Goal: Find contact information: Find contact information

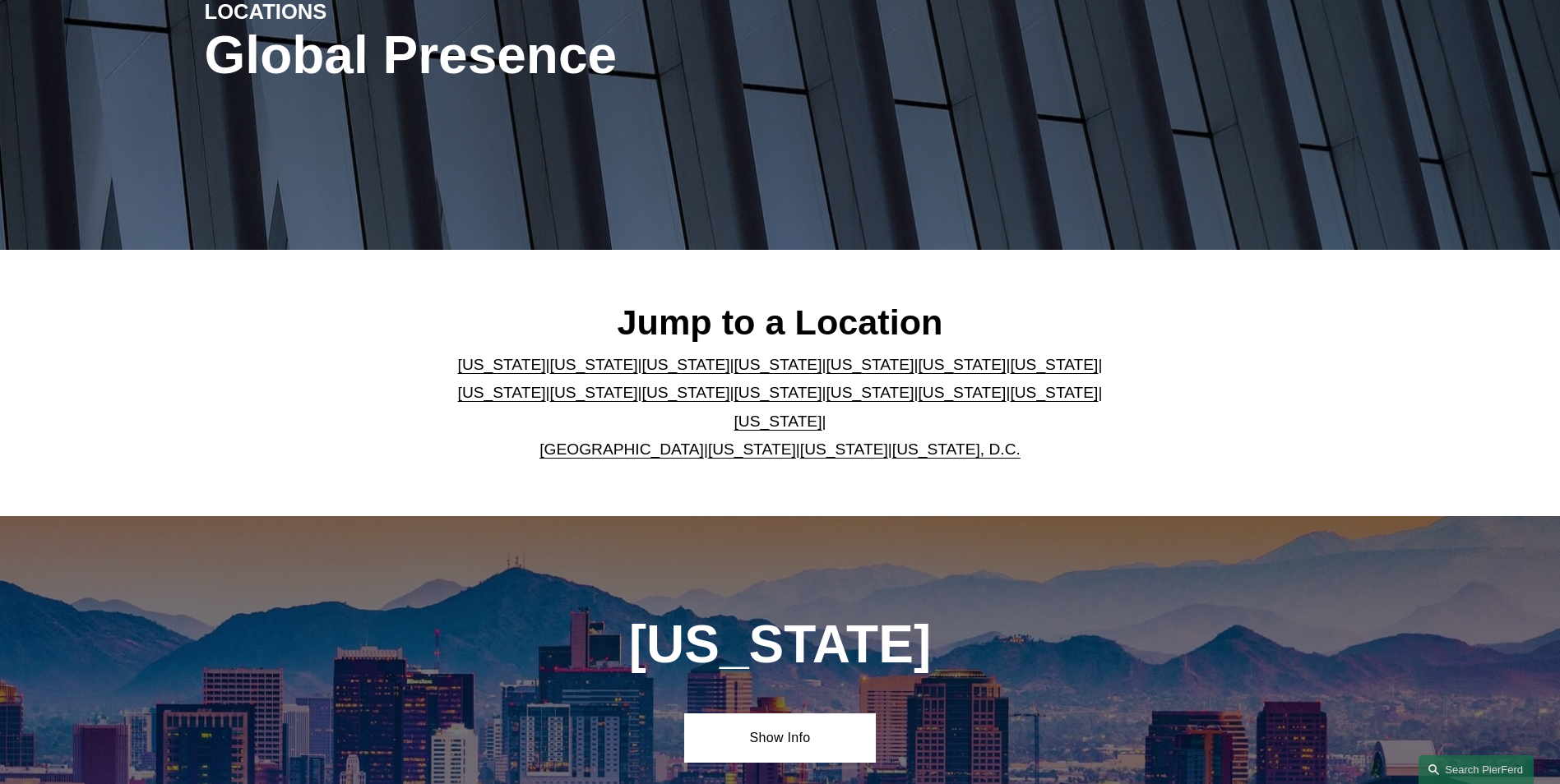
scroll to position [247, 0]
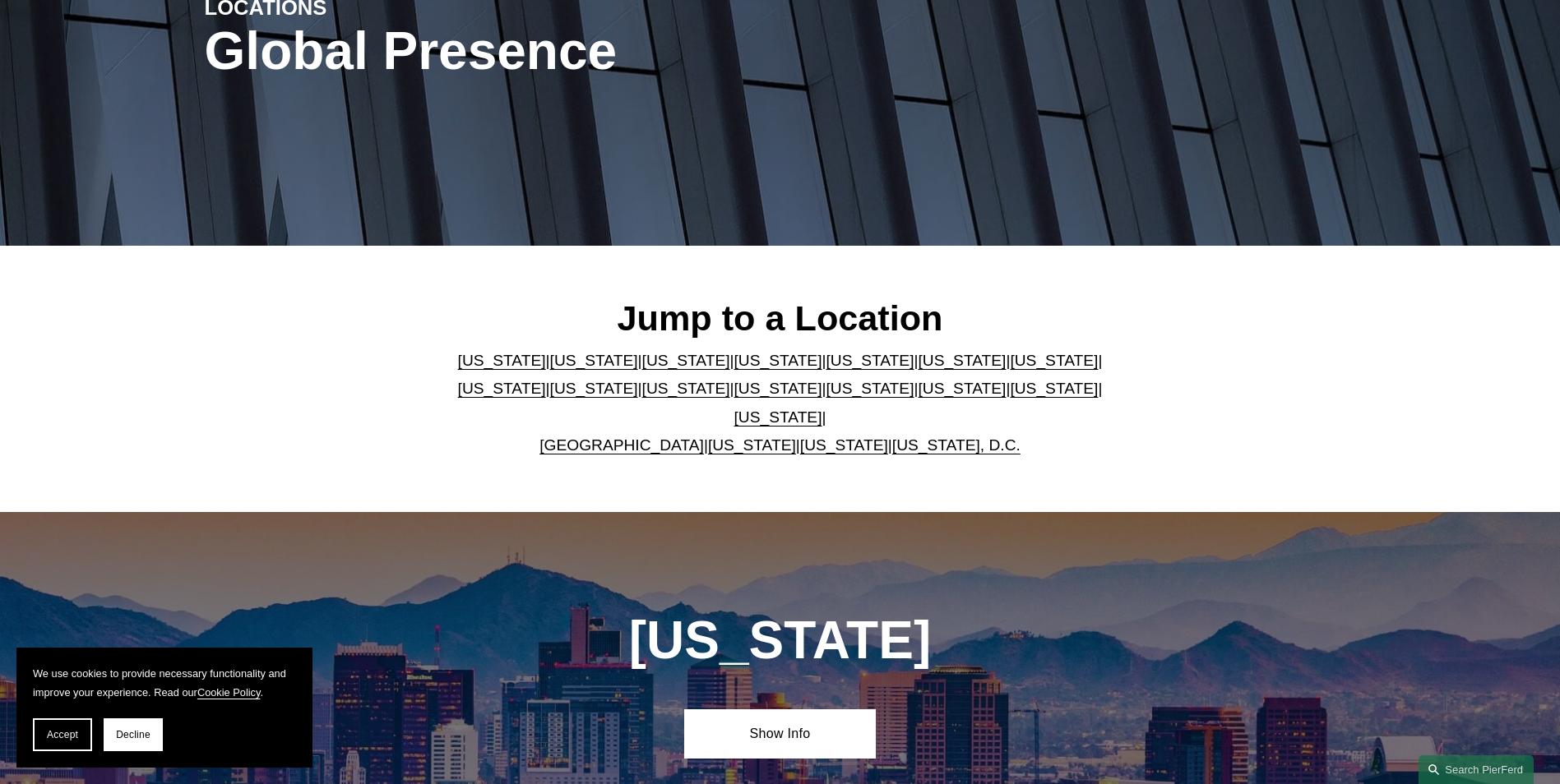
click at [825, 369] on link "[US_STATE]" at bounding box center [870, 360] width 88 height 17
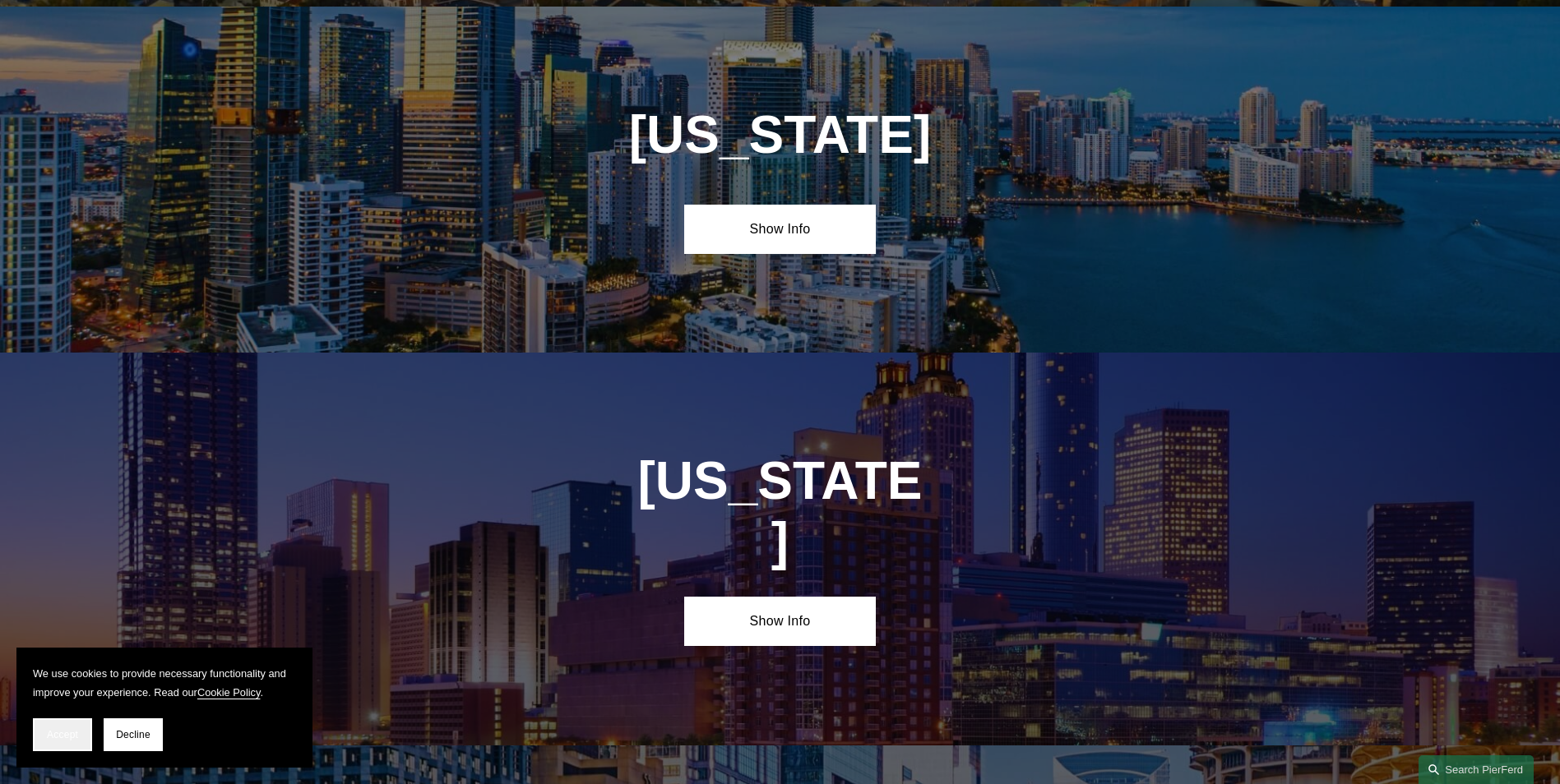
click at [793, 243] on link "Show Info" at bounding box center [780, 229] width 191 height 50
click at [759, 224] on link "Show Info" at bounding box center [780, 229] width 191 height 50
click at [70, 745] on button "Accept" at bounding box center [62, 734] width 59 height 33
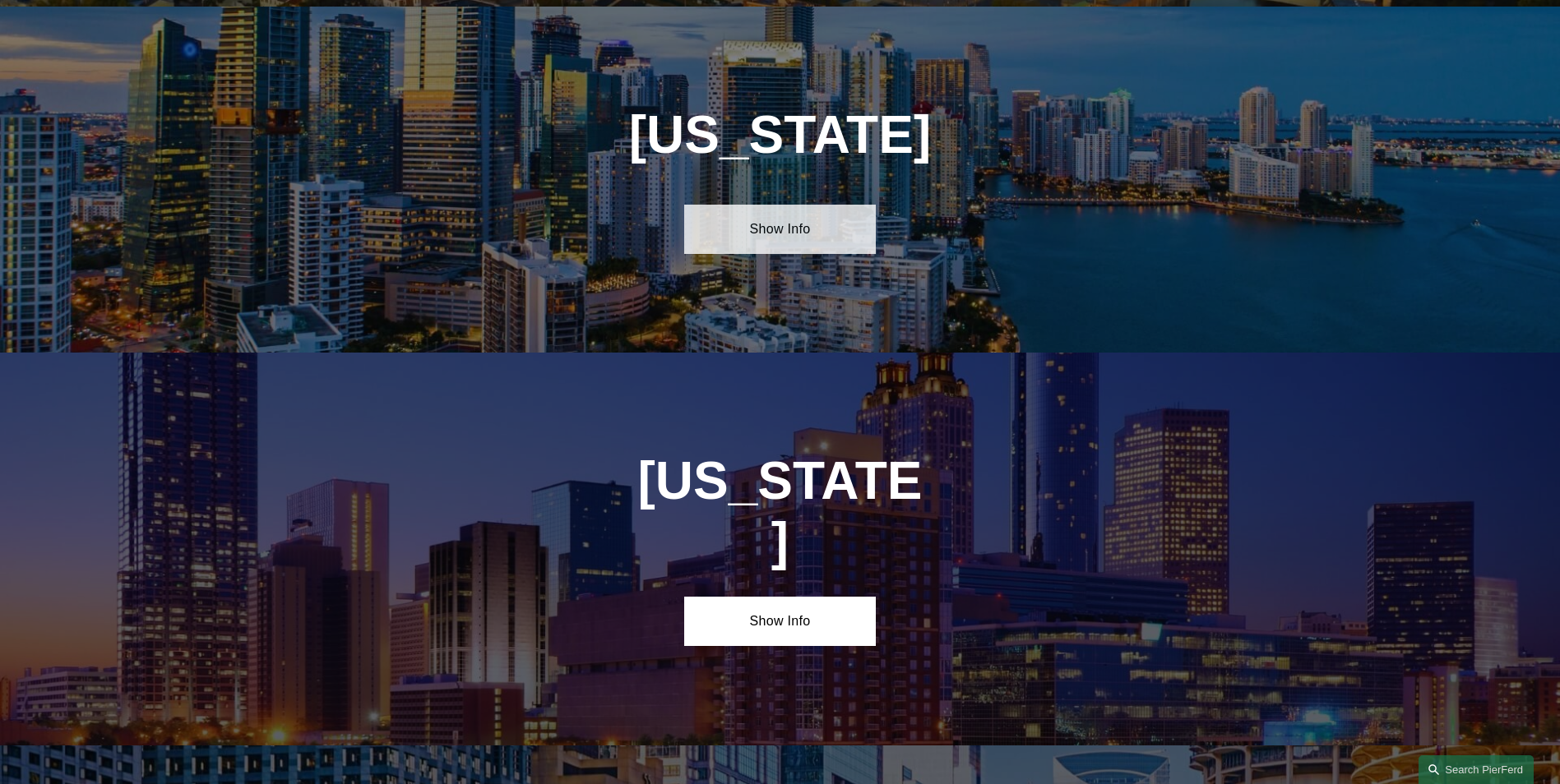
click at [832, 225] on link "Show Info" at bounding box center [780, 229] width 191 height 50
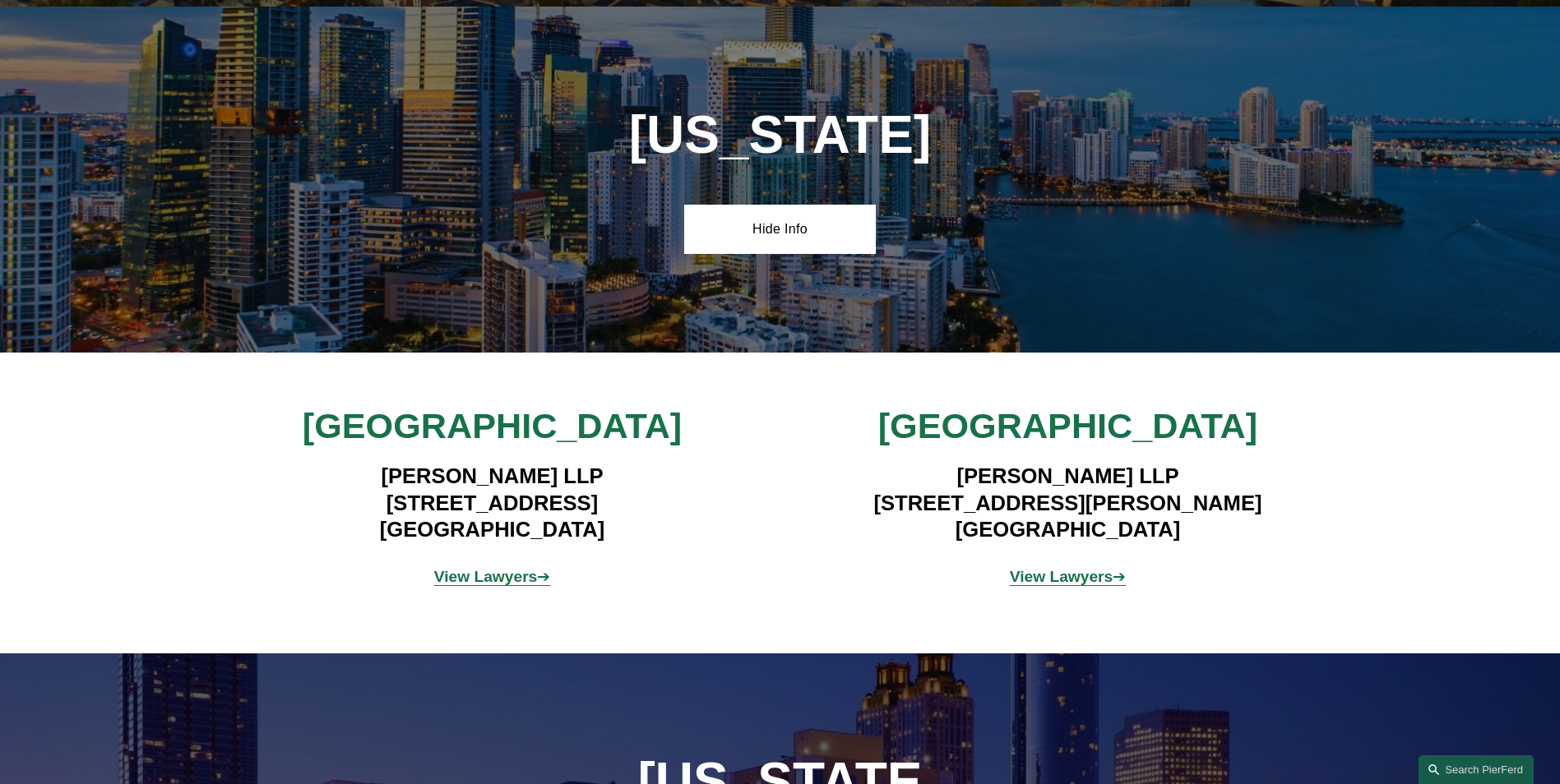
click at [510, 572] on strong "View Lawyers" at bounding box center [486, 577] width 103 height 17
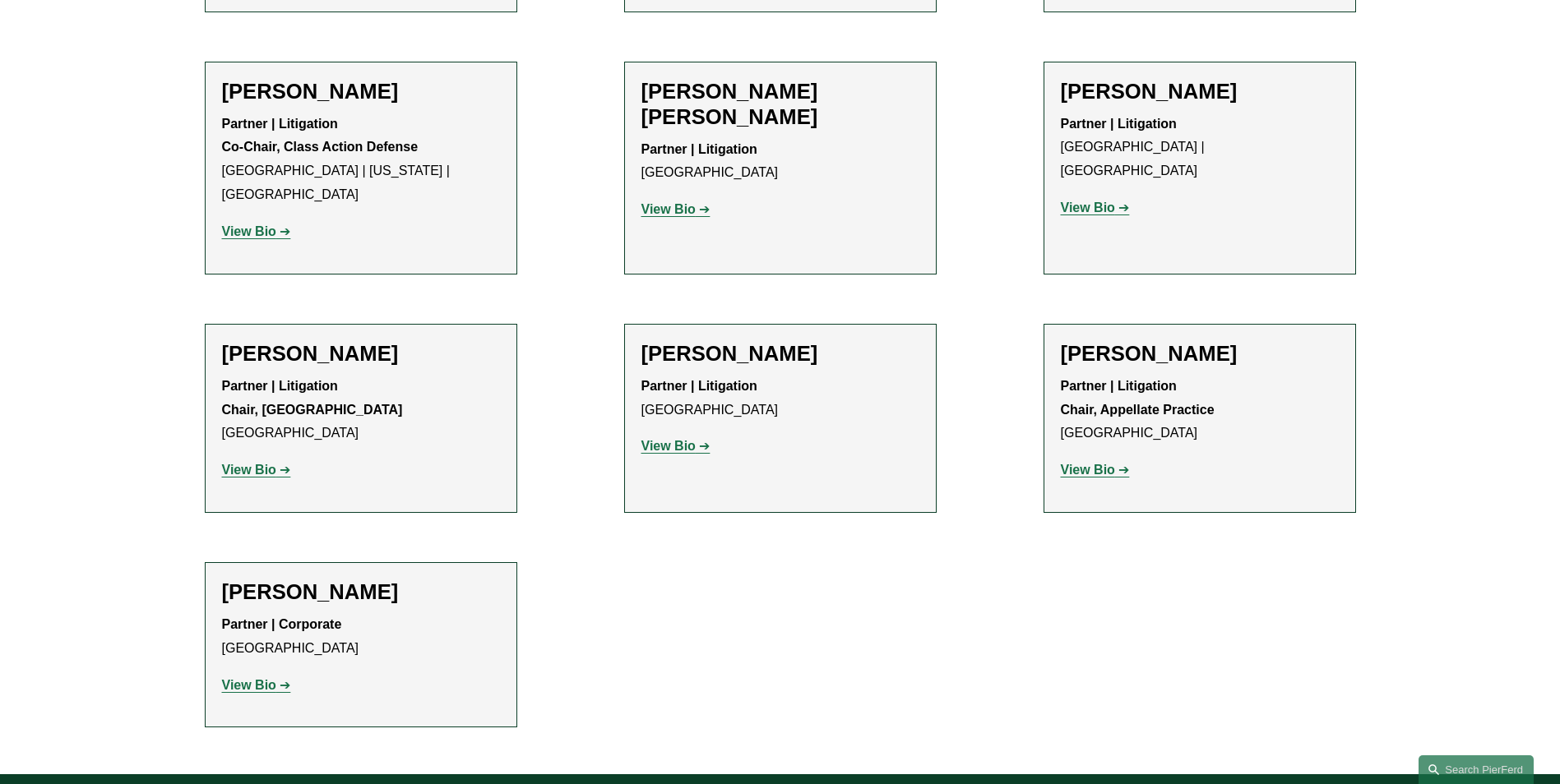
scroll to position [1480, 0]
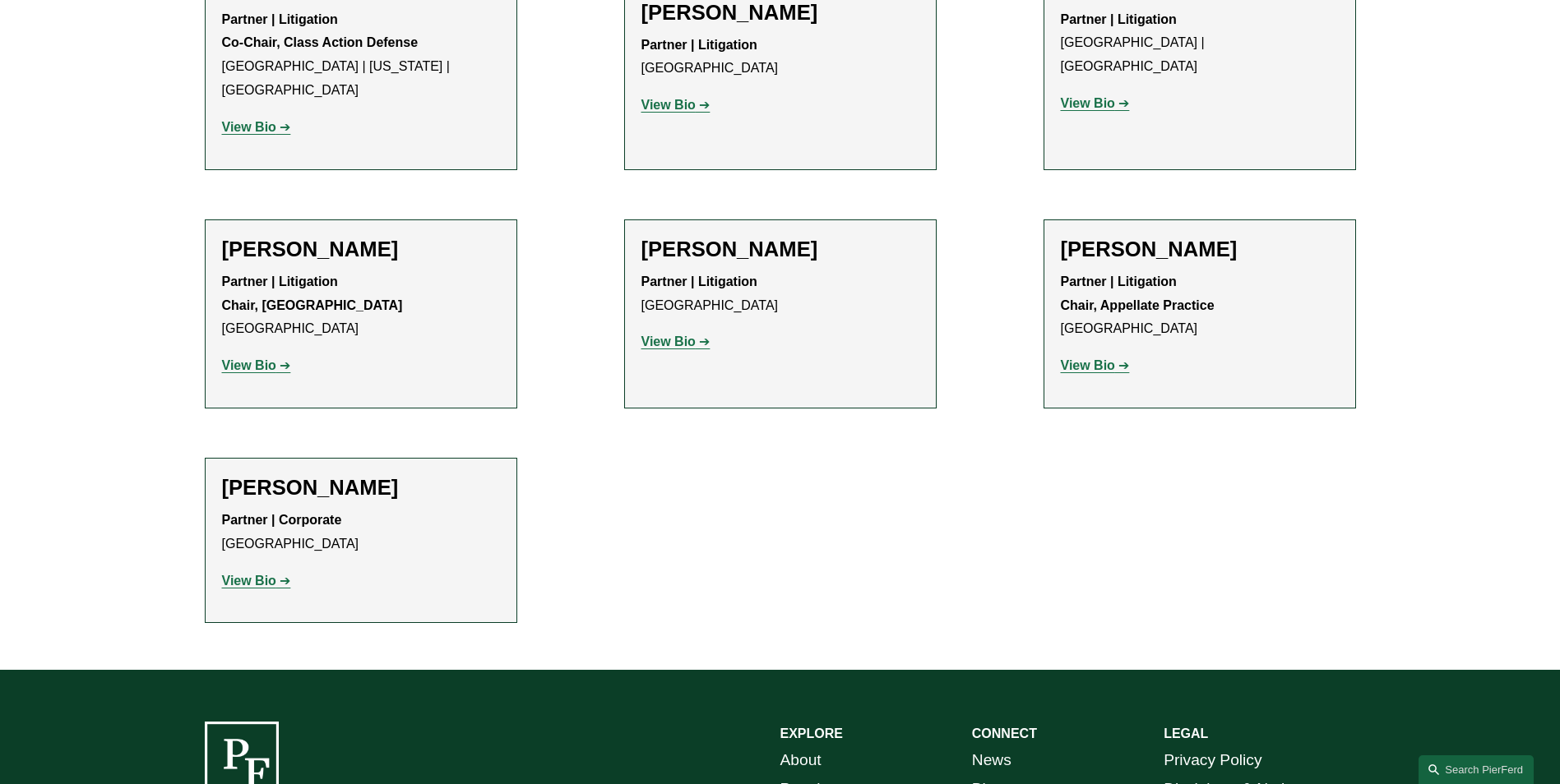
click at [263, 574] on strong "View Bio" at bounding box center [250, 580] width 54 height 14
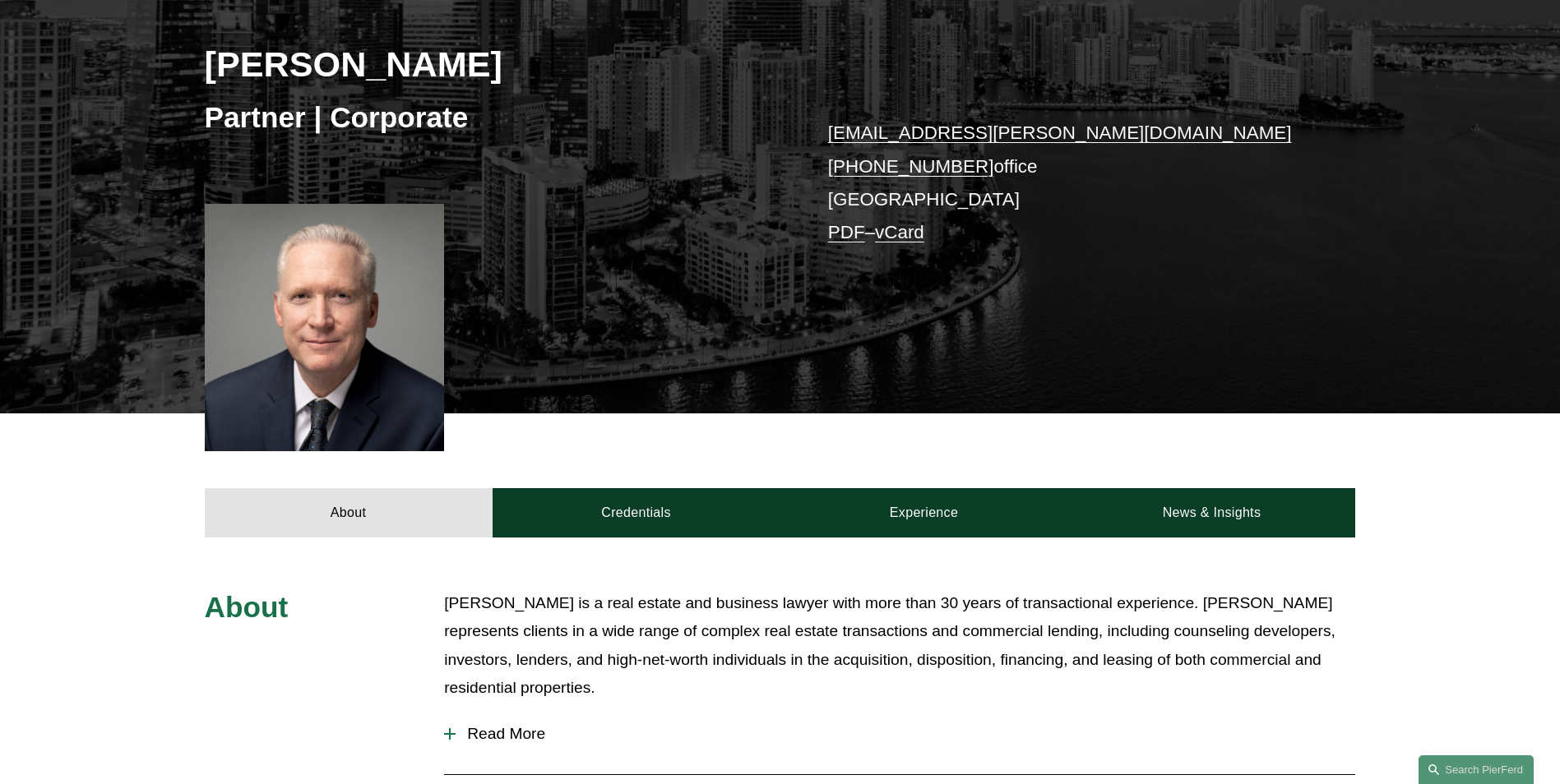
scroll to position [247, 0]
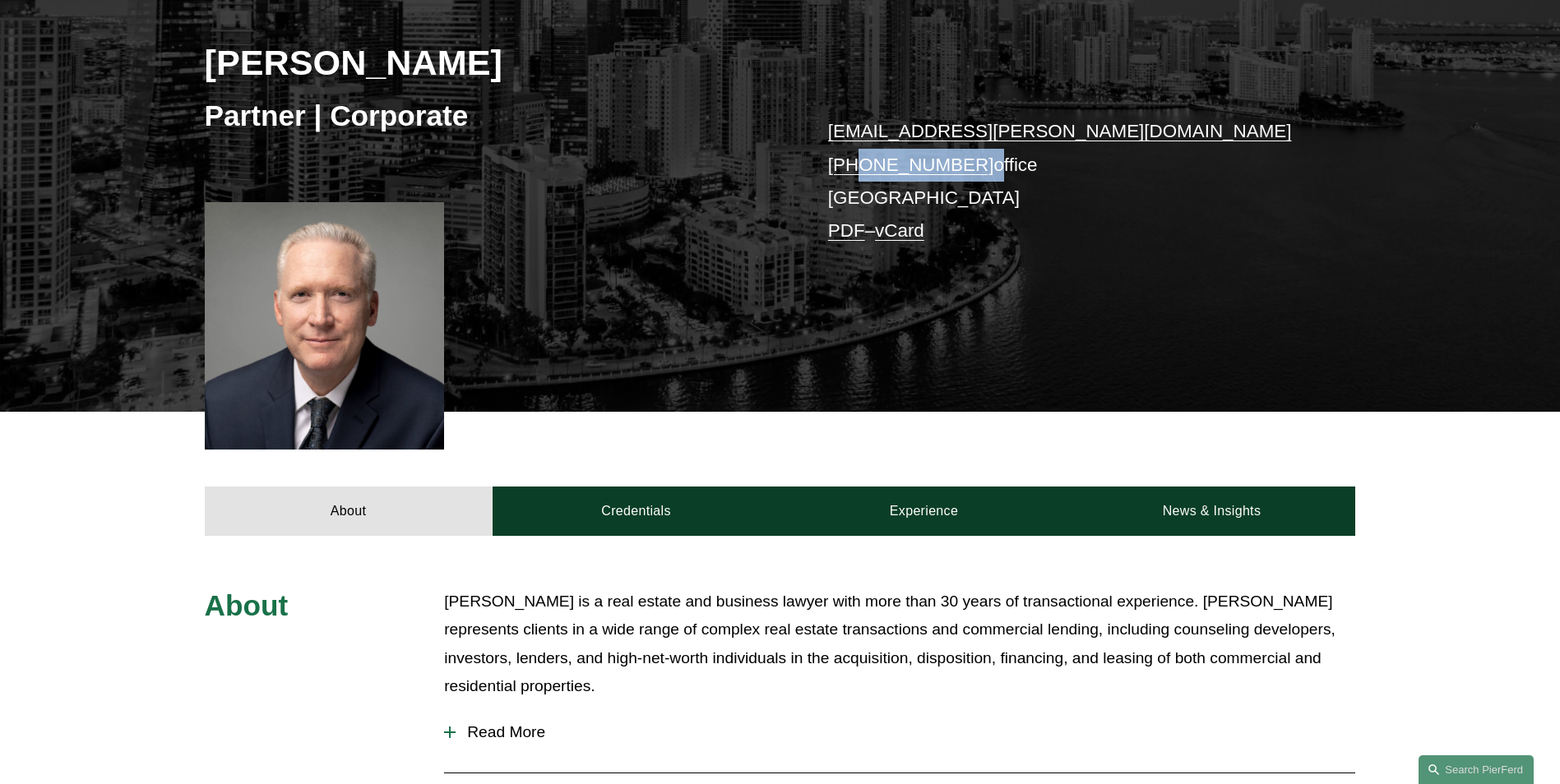
drag, startPoint x: 974, startPoint y: 155, endPoint x: 852, endPoint y: 170, distance: 122.9
click at [852, 170] on p "mark.weinberg@pierferd.com +1.305.239.3953 office Miami PDF – vCard" at bounding box center [1068, 181] width 479 height 132
copy p "305.239.3953"
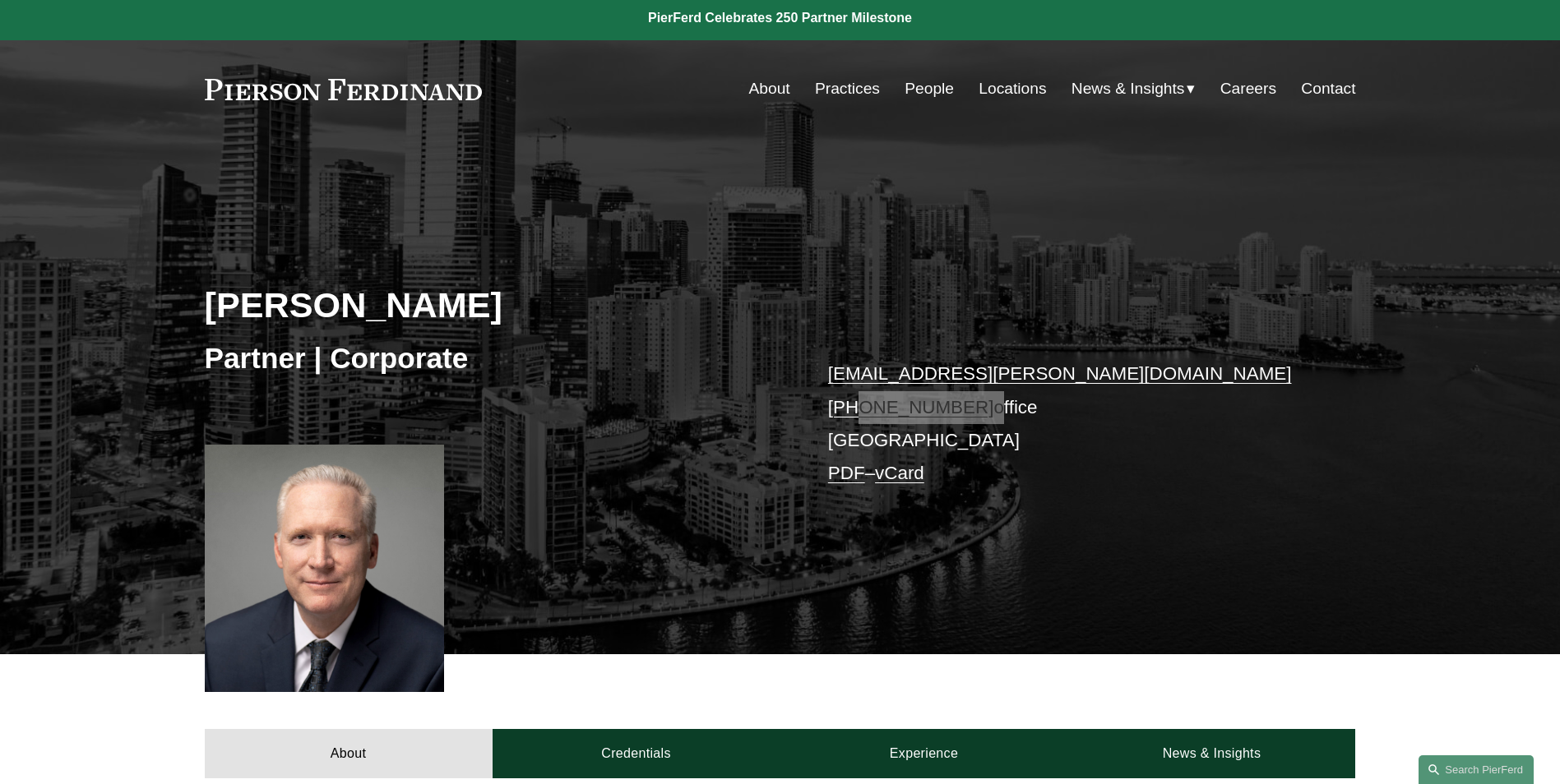
scroll to position [0, 0]
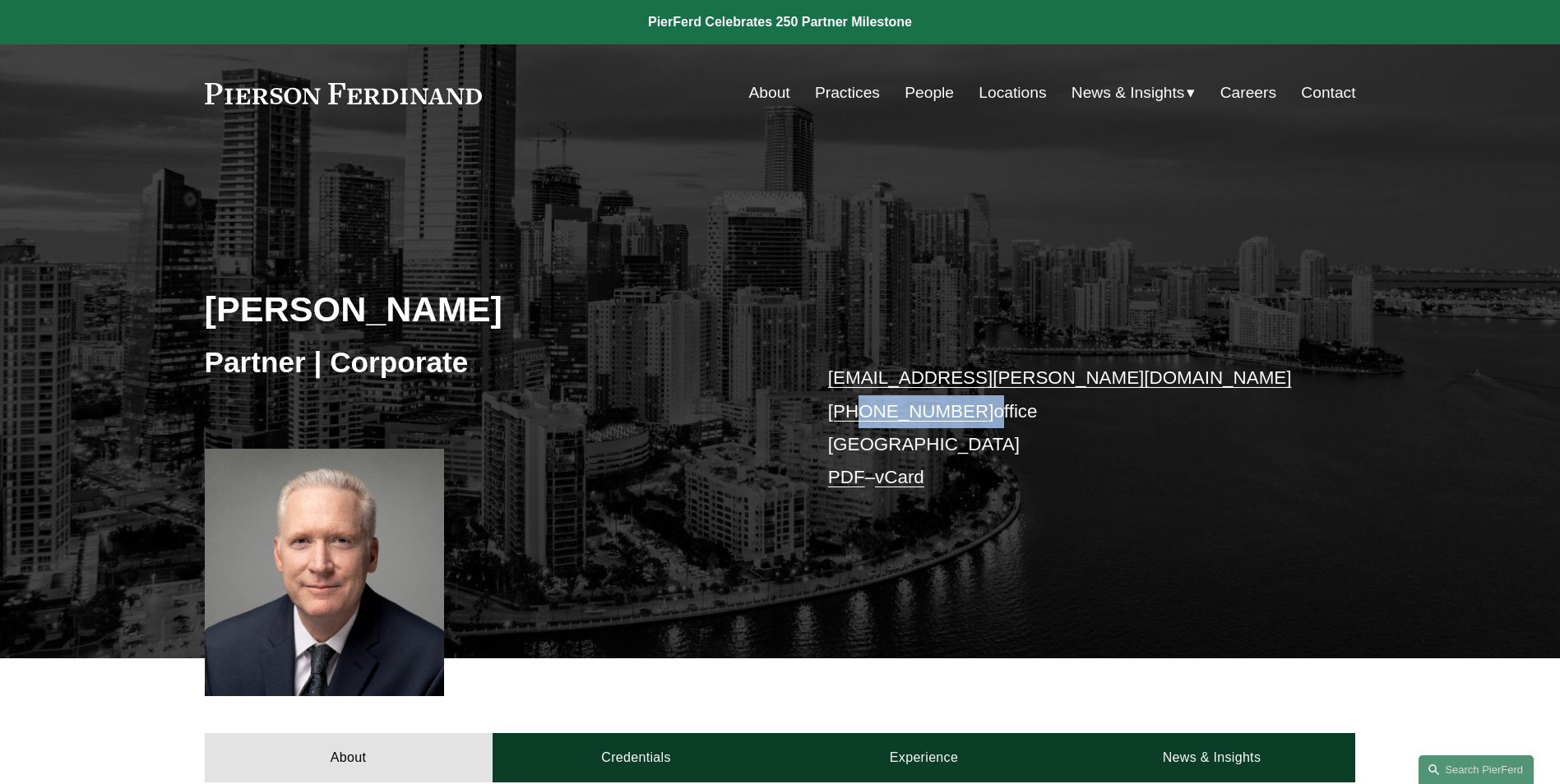
click at [1316, 91] on link "Contact" at bounding box center [1328, 92] width 54 height 31
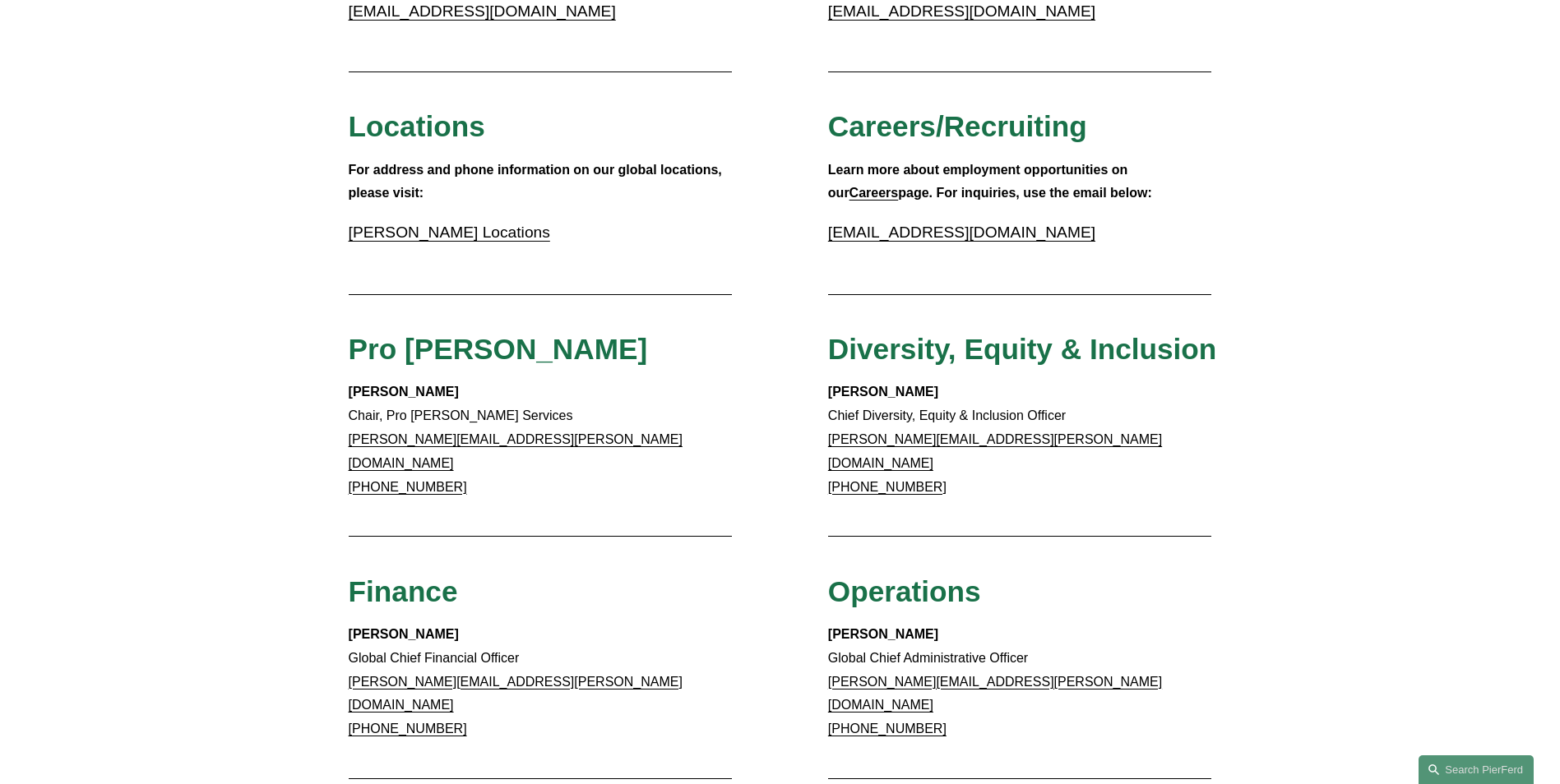
scroll to position [576, 0]
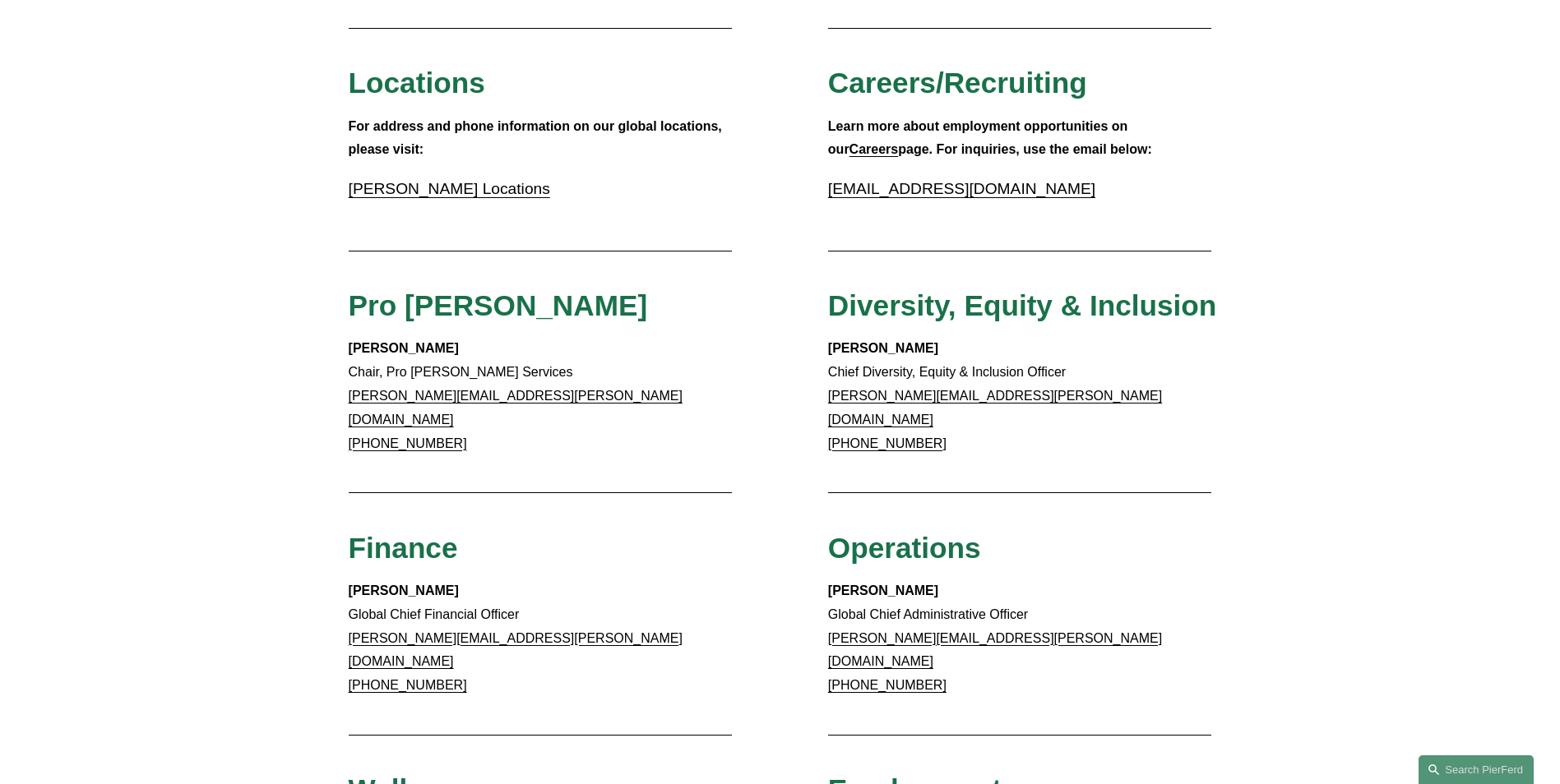
drag, startPoint x: 968, startPoint y: 649, endPoint x: 844, endPoint y: 649, distance: 124.0
click at [844, 649] on p "Barry McManaman Global Chief Administrative Officer barry.mcmanaman@pierferd.co…" at bounding box center [1020, 639] width 384 height 118
copy link ".770.501.7984"
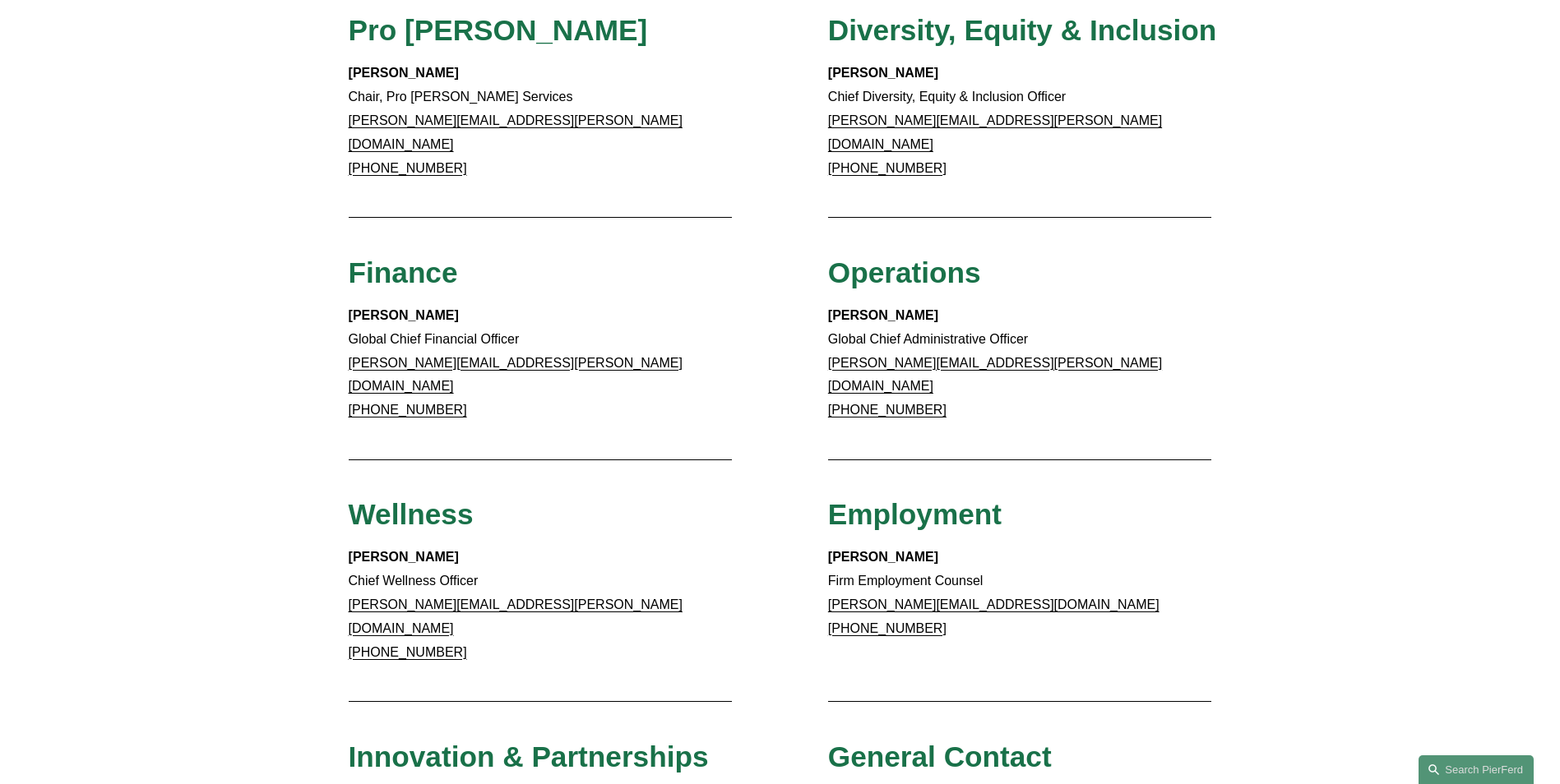
scroll to position [822, 0]
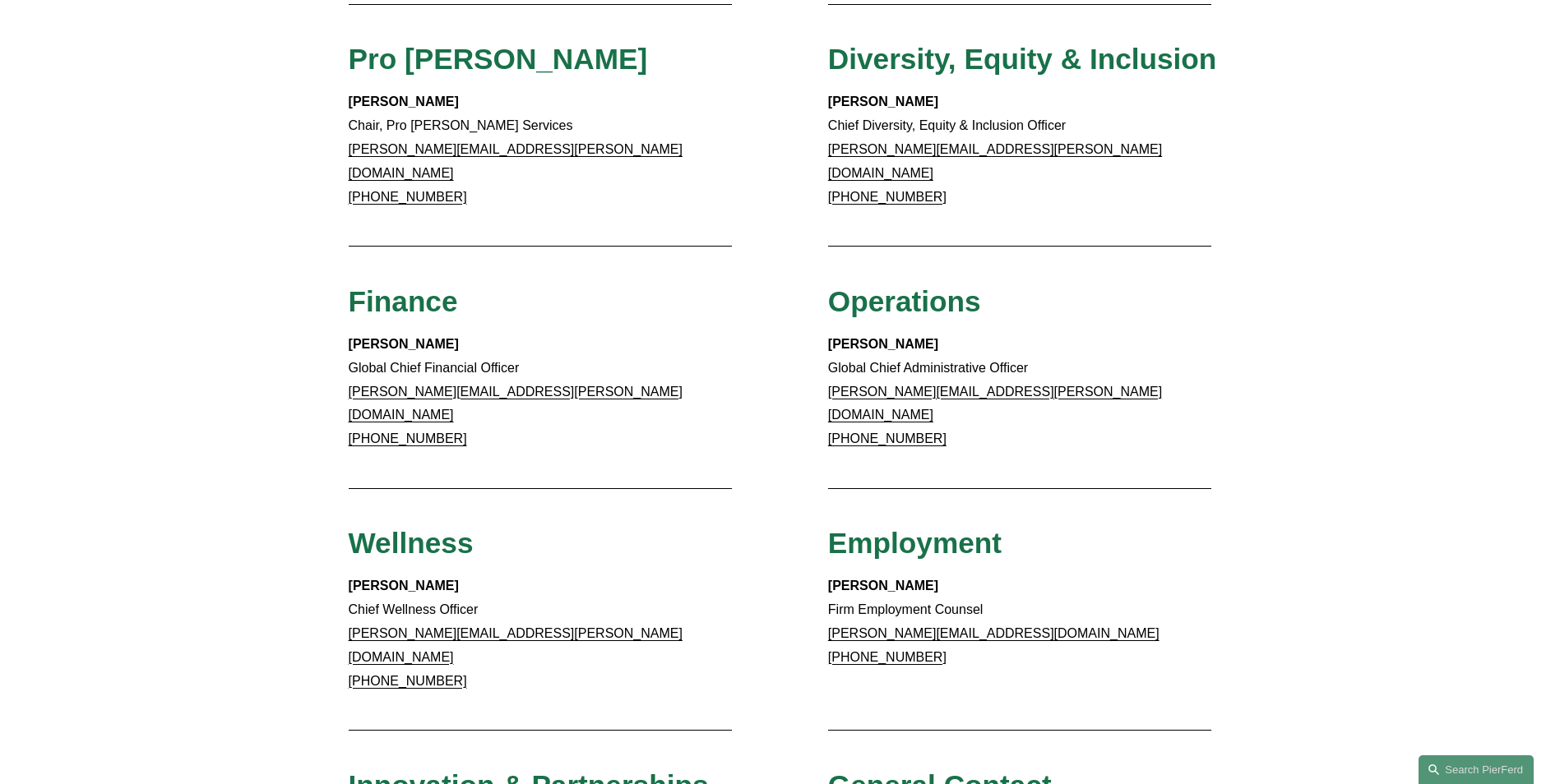
click at [950, 399] on p "Barry McManaman Global Chief Administrative Officer barry.mcmanaman@pierferd.co…" at bounding box center [1020, 392] width 384 height 118
drag, startPoint x: 950, startPoint y: 399, endPoint x: 813, endPoint y: 377, distance: 138.8
click at [813, 377] on div "Client Inquiries For all client inquiries, please use the email below: inquirie…" at bounding box center [780, 241] width 1560 height 1636
copy p "barry.mcmanaman@pierferd.com +1.770.501.7984"
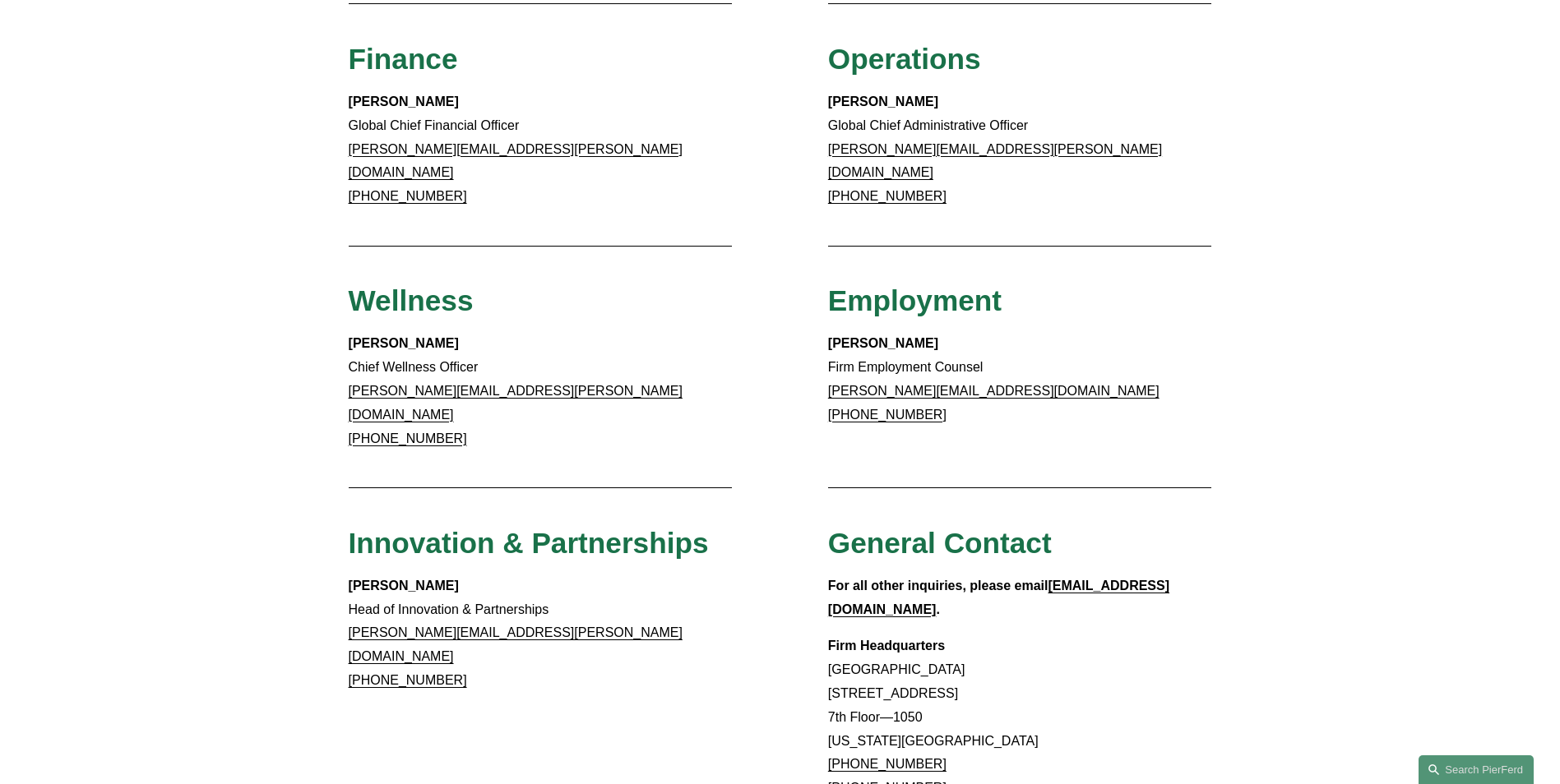
scroll to position [1069, 0]
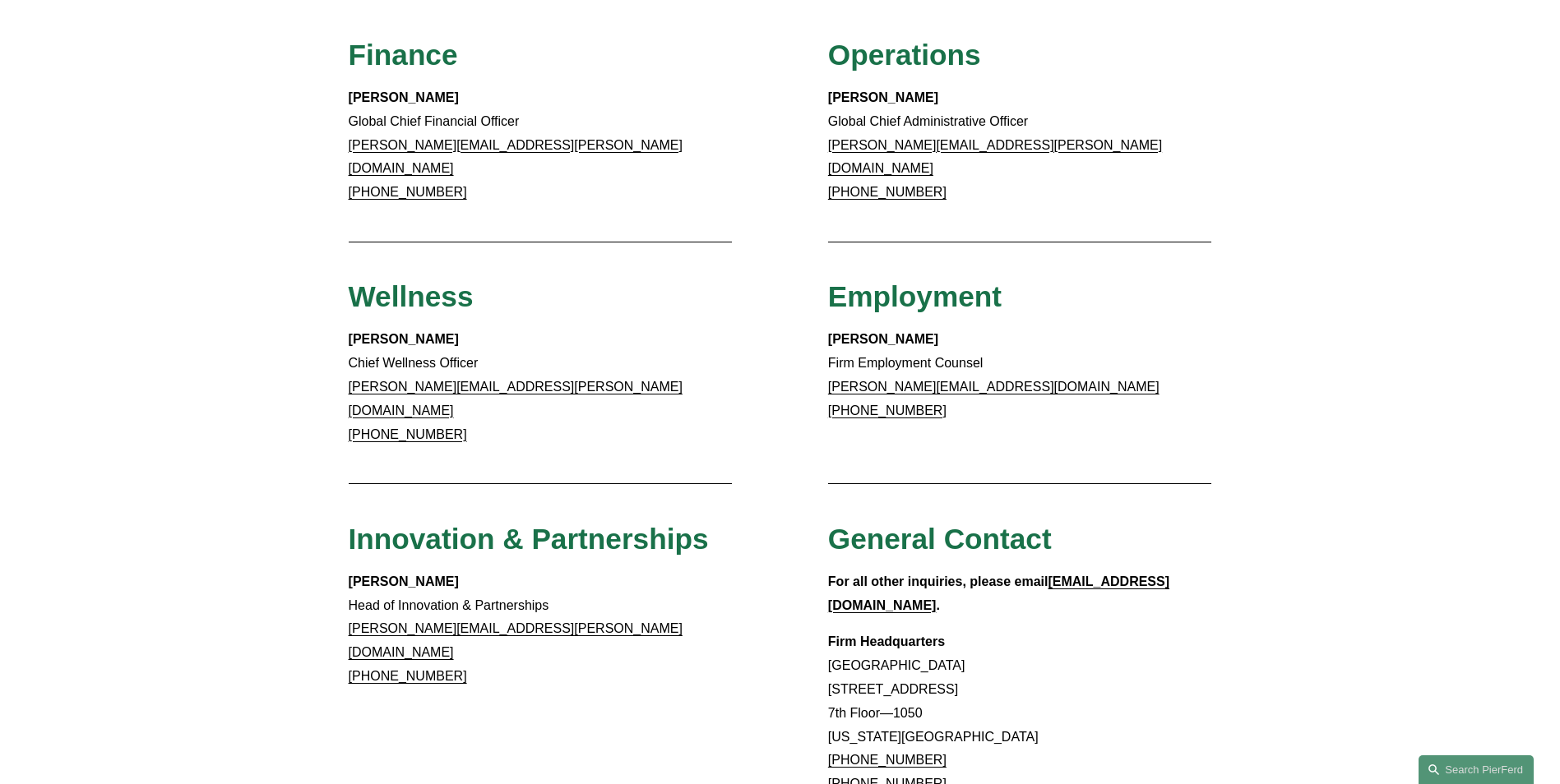
drag, startPoint x: 477, startPoint y: 598, endPoint x: 343, endPoint y: 576, distance: 135.8
copy p "christina.wojcik@pierferd.com +1.202.769.1029"
drag, startPoint x: 612, startPoint y: 610, endPoint x: 603, endPoint y: 609, distance: 9.1
click at [611, 610] on div "Christina Wojcik Head of Innovation & Partnerships christina.wojcik@pierferd.co…" at bounding box center [540, 629] width 384 height 118
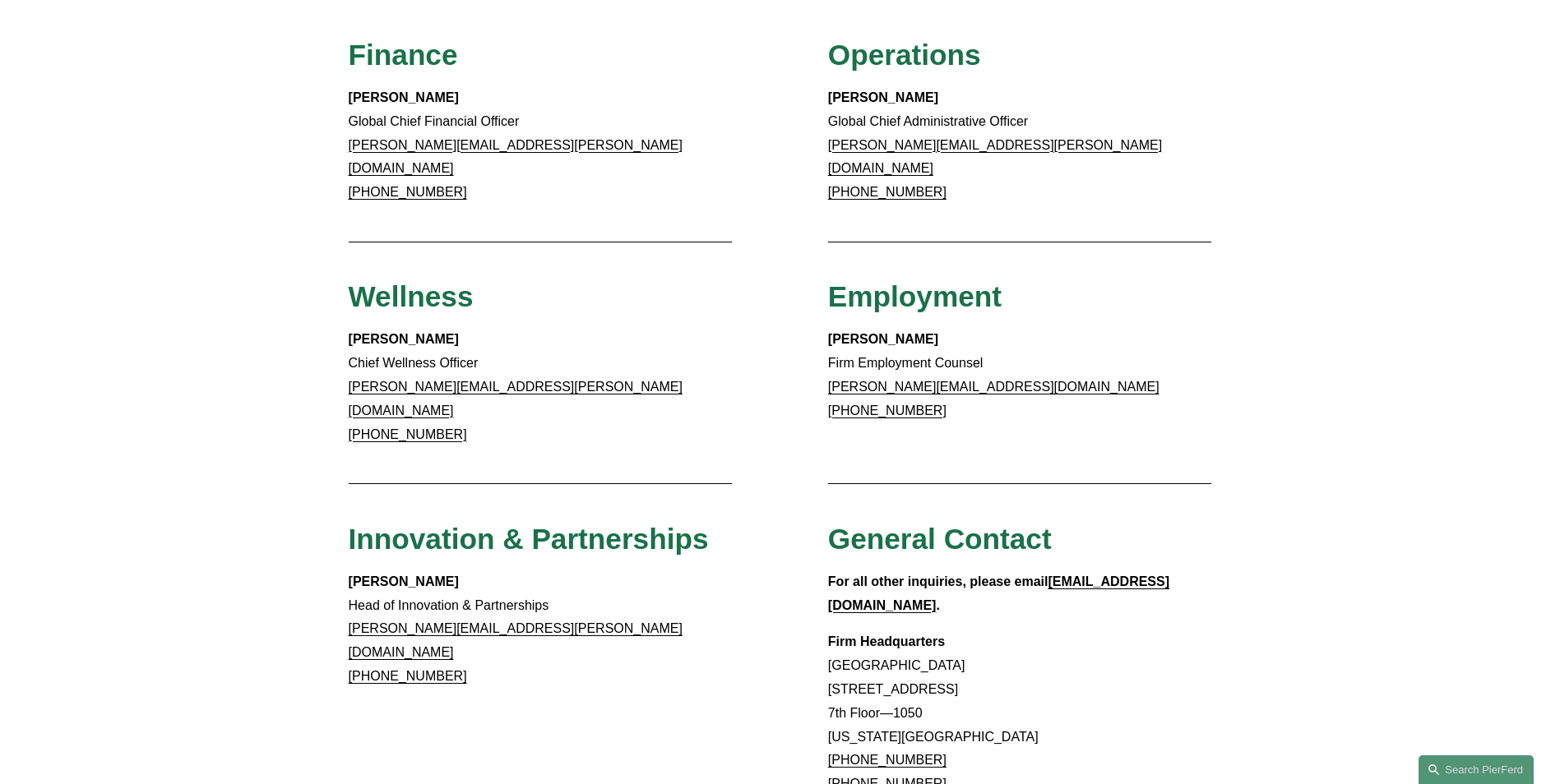
click at [569, 577] on p "Christina Wojcik Head of Innovation & Partnerships christina.wojcik@pierferd.co…" at bounding box center [540, 629] width 384 height 118
drag, startPoint x: 530, startPoint y: 570, endPoint x: 350, endPoint y: 568, distance: 180.0
click at [350, 570] on p "Christina Wojcik Head of Innovation & Partnerships christina.wojcik@pierferd.co…" at bounding box center [540, 629] width 384 height 118
copy link "christina.wojcik@pierferd.com"
drag, startPoint x: 453, startPoint y: 598, endPoint x: 356, endPoint y: 602, distance: 97.1
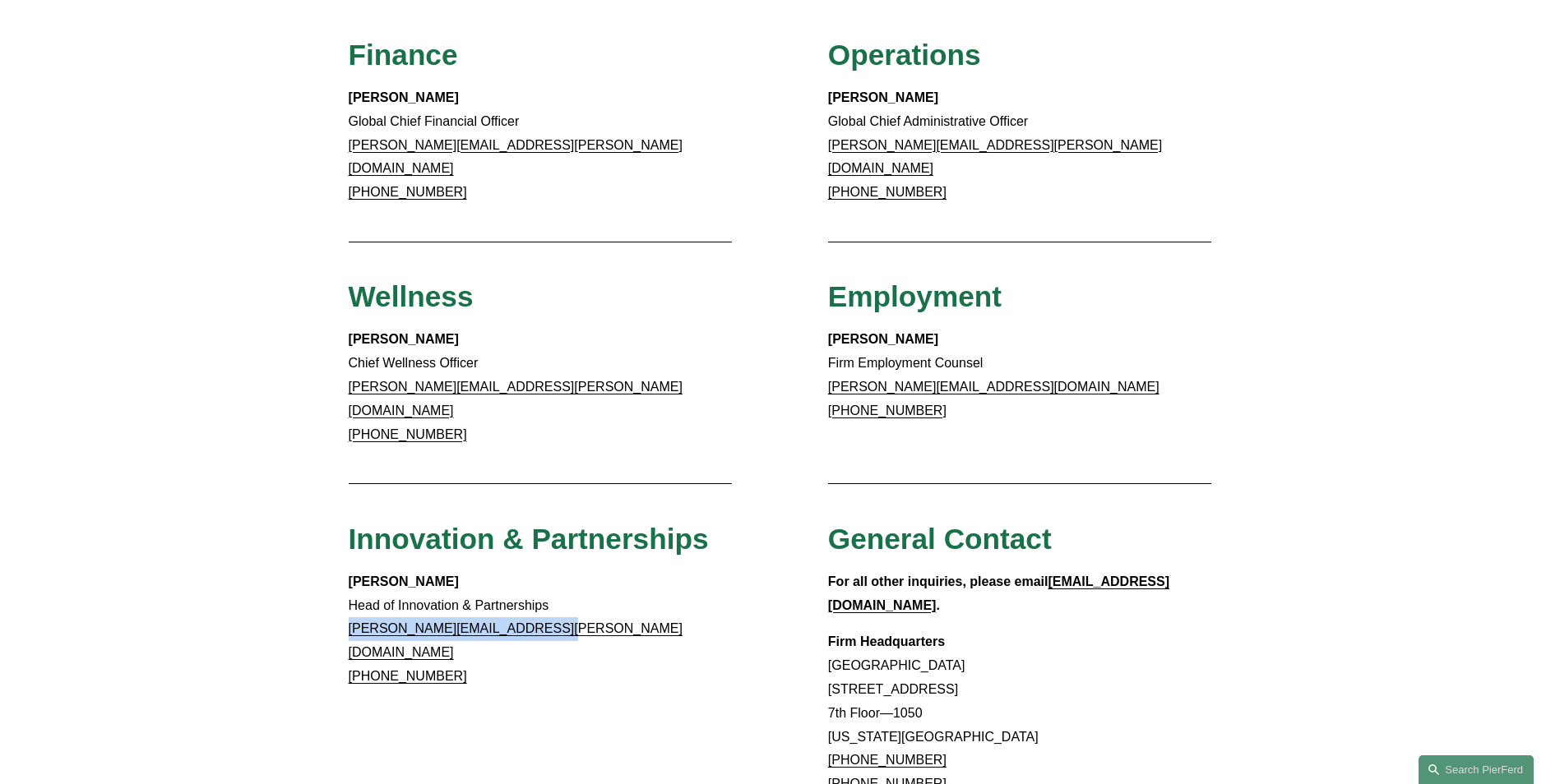
click at [356, 602] on p "Christina Wojcik Head of Innovation & Partnerships christina.wojcik@pierferd.co…" at bounding box center [540, 629] width 384 height 118
copy link "1.202.769.1029"
